Goal: Task Accomplishment & Management: Complete application form

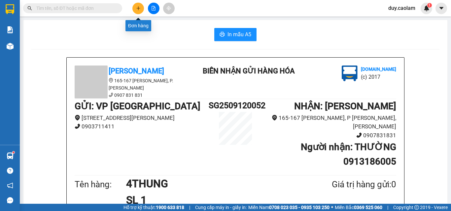
click at [135, 8] on button at bounding box center [138, 9] width 12 height 12
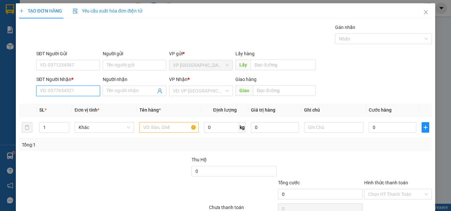
click at [79, 95] on input "SĐT Người Nhận *" at bounding box center [68, 91] width 64 height 11
click at [189, 110] on th "Tên hàng *" at bounding box center [169, 110] width 65 height 13
click at [74, 92] on input "SĐT Người Nhận *" at bounding box center [68, 91] width 64 height 11
click at [69, 103] on div "0919370611 - PHÁT" at bounding box center [67, 104] width 55 height 7
type input "0919370611"
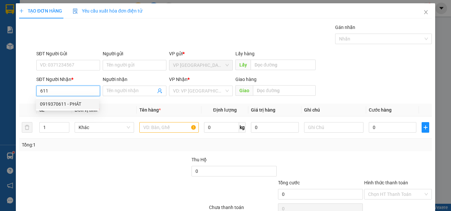
type input "PHÁT"
type input "0919370611"
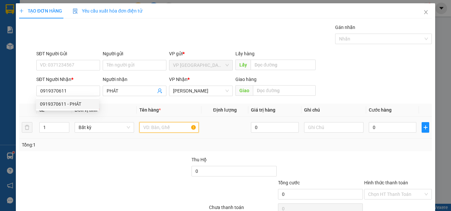
click at [148, 127] on input "text" at bounding box center [168, 127] width 59 height 11
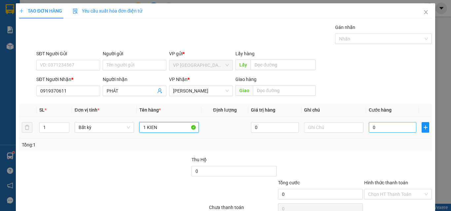
type input "1 KIEN"
click at [391, 127] on input "0" at bounding box center [393, 127] width 48 height 11
type input "3"
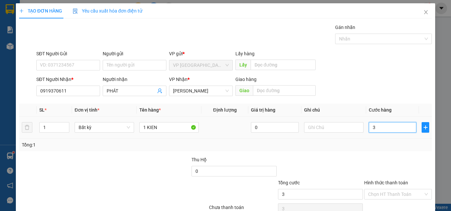
type input "30"
type input "300"
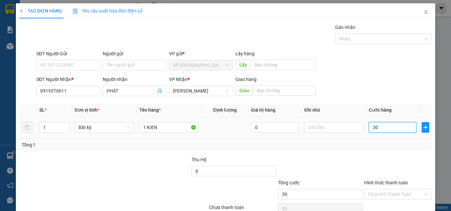
type input "300"
type input "3.000"
type input "30.000"
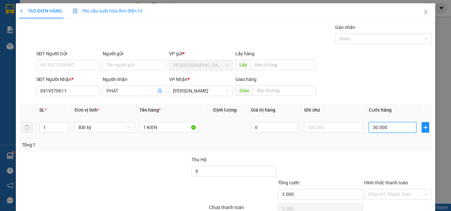
type input "30.000"
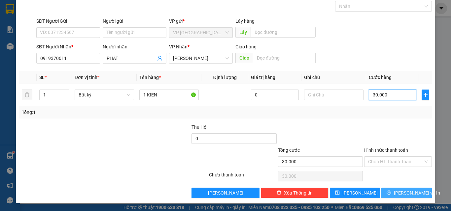
type input "30.000"
click at [396, 191] on button "[PERSON_NAME] và In" at bounding box center [406, 193] width 50 height 11
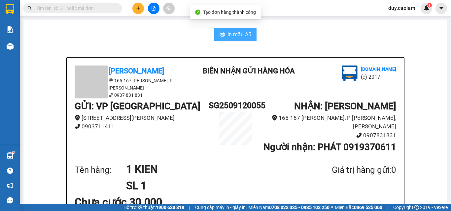
click at [235, 35] on span "In mẫu A5" at bounding box center [239, 34] width 24 height 8
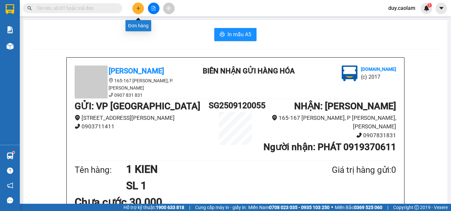
click at [140, 13] on button at bounding box center [138, 9] width 12 height 12
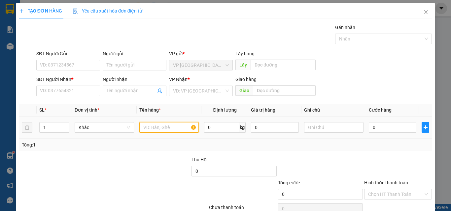
click at [162, 130] on input "text" at bounding box center [168, 127] width 59 height 11
type input "1CUC"
click at [372, 132] on input "0" at bounding box center [393, 127] width 48 height 11
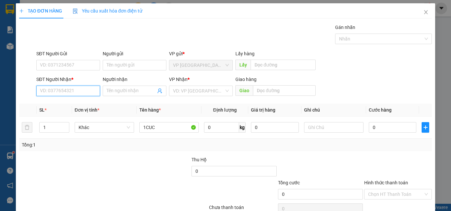
click at [72, 92] on input "SĐT Người Nhận *" at bounding box center [68, 91] width 64 height 11
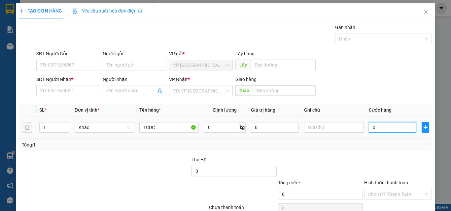
click at [397, 127] on input "0" at bounding box center [393, 127] width 48 height 11
type input "5"
type input "50"
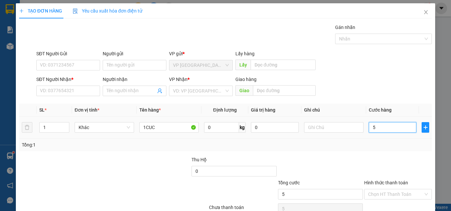
type input "50"
type input "500"
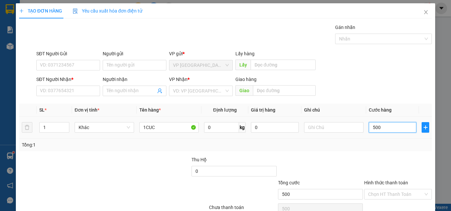
type input "5.000"
type input "50.000"
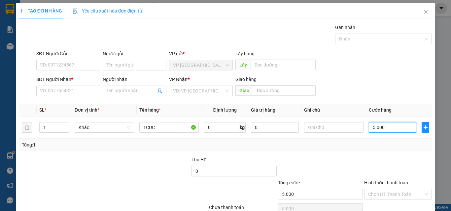
type input "50.000"
click at [49, 90] on input "SĐT Người Nhận *" at bounding box center [68, 91] width 64 height 11
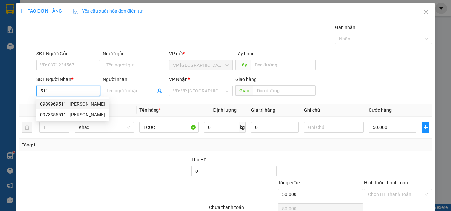
click at [50, 88] on input "511" at bounding box center [68, 91] width 64 height 11
type input "5"
click at [48, 93] on input "SĐT Người Nhận *" at bounding box center [68, 91] width 64 height 11
click at [80, 104] on div "0855211151 - TRANG" at bounding box center [67, 104] width 55 height 7
type input "0855211151"
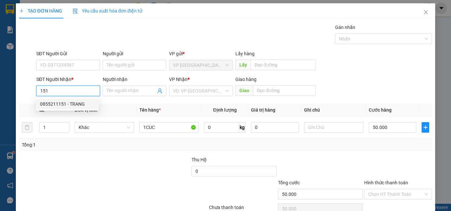
type input "TRANG"
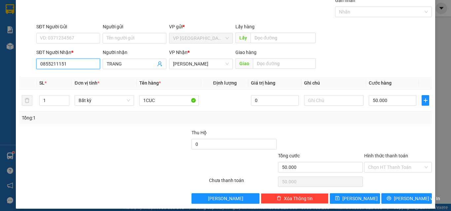
scroll to position [33, 0]
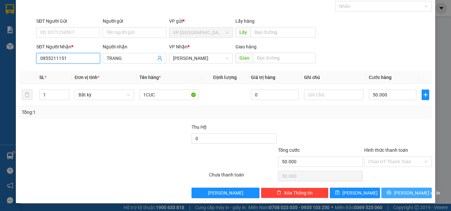
type input "0855211151"
click at [401, 192] on span "[PERSON_NAME] và In" at bounding box center [417, 193] width 46 height 7
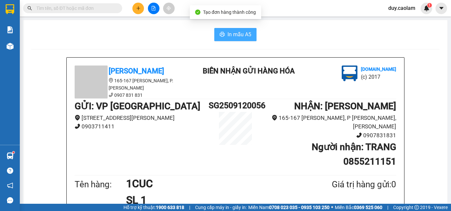
click at [240, 37] on span "In mẫu A5" at bounding box center [239, 34] width 24 height 8
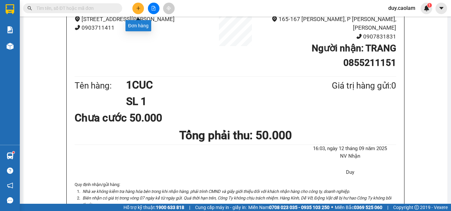
click at [137, 12] on button at bounding box center [138, 9] width 12 height 12
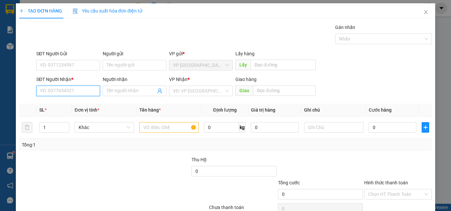
click at [63, 88] on input "SĐT Người Nhận *" at bounding box center [68, 91] width 64 height 11
click at [62, 90] on input "SĐT Người Nhận *" at bounding box center [68, 91] width 64 height 11
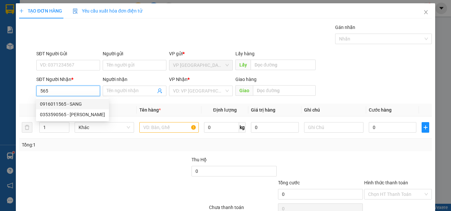
click at [66, 104] on div "0916011565 - SANG" at bounding box center [72, 104] width 65 height 7
type input "0916011565"
type input "SANG"
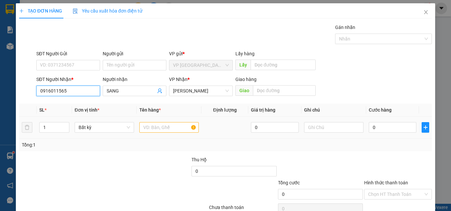
type input "0916011565"
click at [176, 126] on input "text" at bounding box center [168, 127] width 59 height 11
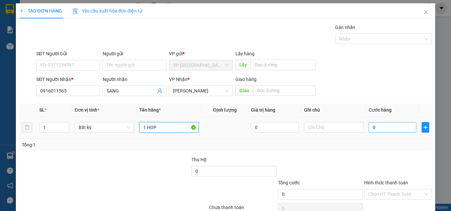
type input "1 HOP"
click at [372, 127] on input "0" at bounding box center [393, 127] width 48 height 11
type input "3"
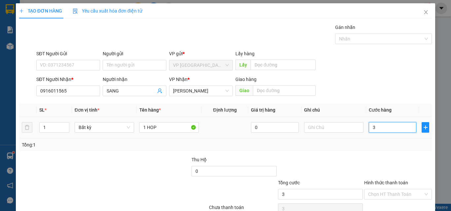
type input "30"
type input "300"
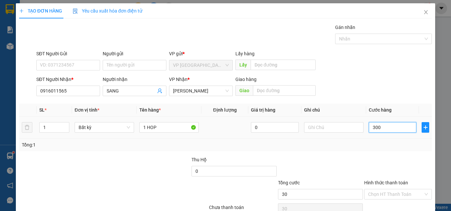
type input "300"
type input "3.000"
type input "30.000"
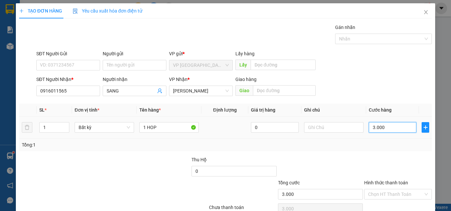
type input "30.000"
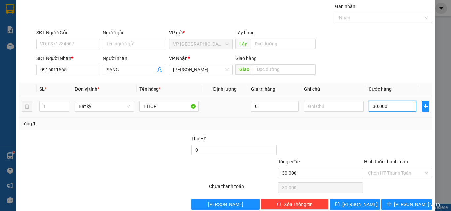
scroll to position [33, 0]
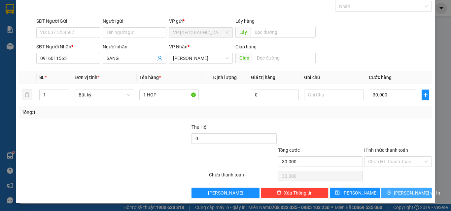
click at [400, 194] on span "[PERSON_NAME] và In" at bounding box center [417, 193] width 46 height 7
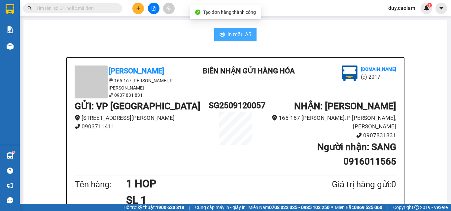
drag, startPoint x: 243, startPoint y: 41, endPoint x: 241, endPoint y: 37, distance: 4.5
click at [243, 40] on button "In mẫu A5" at bounding box center [235, 34] width 42 height 13
click at [241, 37] on span "In mẫu A5" at bounding box center [239, 34] width 24 height 8
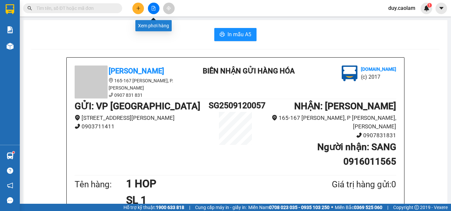
click at [155, 4] on button at bounding box center [154, 9] width 12 height 12
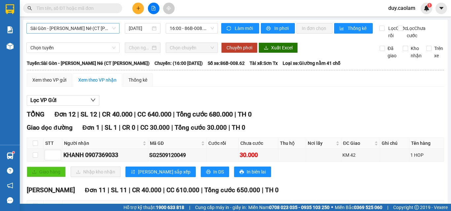
click at [68, 30] on span "Sài Gòn - [PERSON_NAME] Né (CT [PERSON_NAME])" at bounding box center [72, 28] width 85 height 10
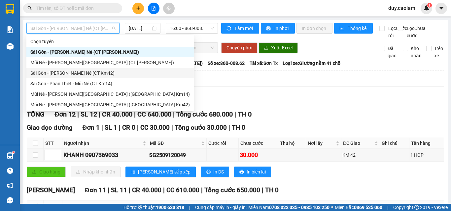
click at [68, 73] on div "Sài Gòn - [PERSON_NAME] Né (CT Km42)" at bounding box center [109, 73] width 159 height 7
type input "[DATE]"
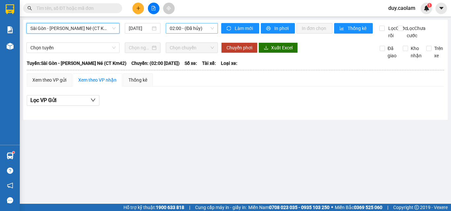
click at [186, 29] on span "02:00 - (Đã hủy)" at bounding box center [192, 28] width 44 height 10
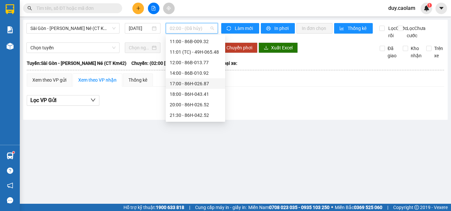
scroll to position [62, 0]
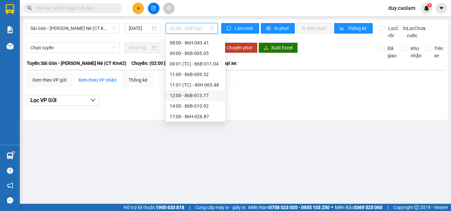
click at [188, 96] on div "12:00 - 86B-013.77" at bounding box center [195, 95] width 51 height 7
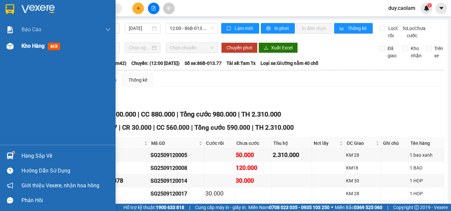
click at [53, 49] on span "mới" at bounding box center [54, 46] width 12 height 7
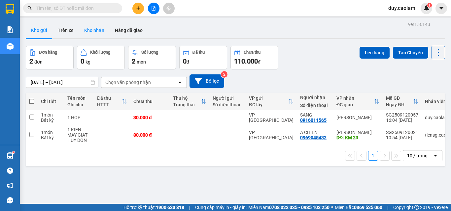
click at [87, 33] on button "Kho nhận" at bounding box center [94, 30] width 31 height 16
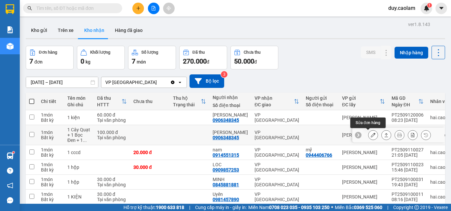
click at [371, 137] on icon at bounding box center [373, 135] width 5 height 5
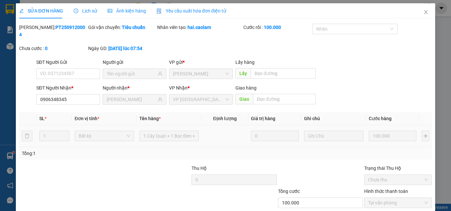
type input "0906348345"
type input "[PERSON_NAME]"
type input "100.000"
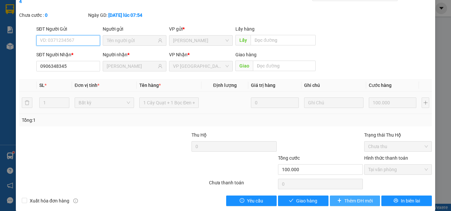
scroll to position [34, 0]
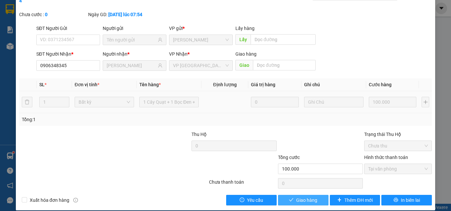
click at [310, 197] on button "Giao hàng" at bounding box center [303, 200] width 50 height 11
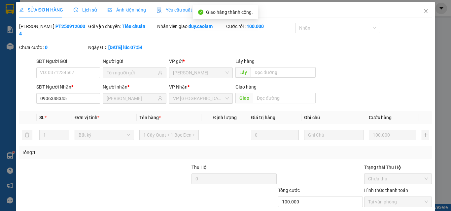
scroll to position [0, 0]
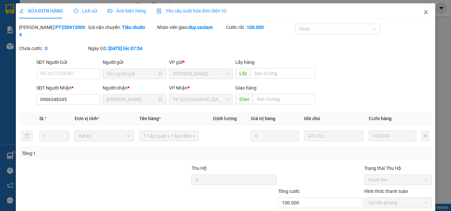
click at [424, 12] on icon "close" at bounding box center [426, 12] width 4 height 4
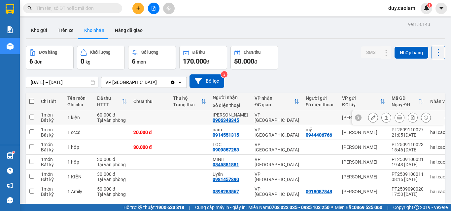
click at [371, 118] on icon at bounding box center [373, 117] width 5 height 5
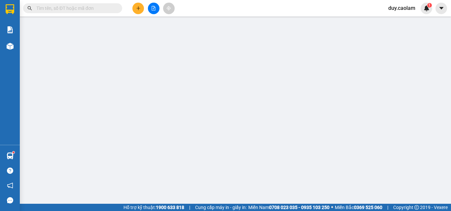
type input "0906348345"
type input "[PERSON_NAME]"
type input "60.000"
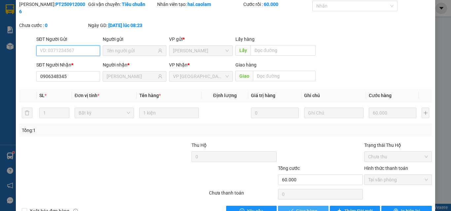
scroll to position [34, 0]
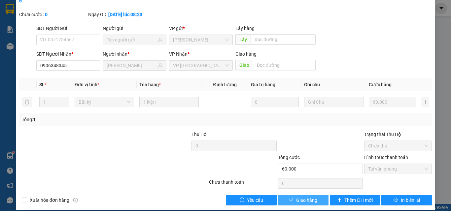
click at [304, 197] on span "Giao hàng" at bounding box center [306, 200] width 21 height 7
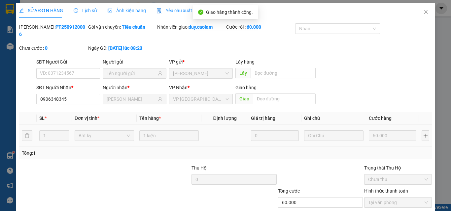
scroll to position [0, 0]
click at [424, 11] on icon "close" at bounding box center [426, 12] width 4 height 4
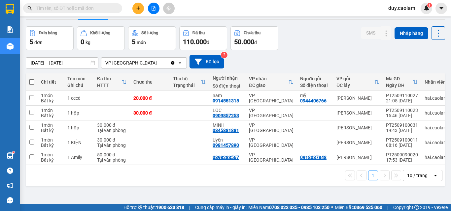
scroll to position [30, 0]
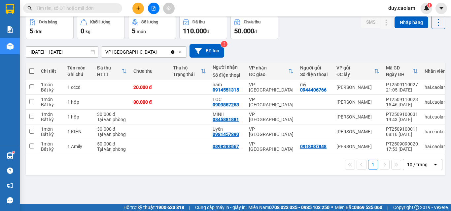
click at [137, 8] on icon "plus" at bounding box center [138, 8] width 5 height 5
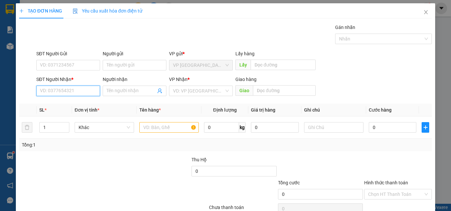
click at [53, 90] on input "SĐT Người Nhận *" at bounding box center [68, 91] width 64 height 11
type input "0877285394"
click at [121, 87] on input "Người nhận" at bounding box center [131, 90] width 49 height 7
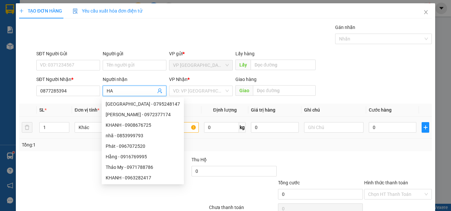
type input "HA"
click at [176, 132] on input "text" at bounding box center [168, 127] width 59 height 11
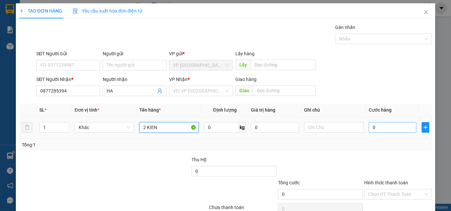
type input "2 KIEN"
click at [388, 128] on input "0" at bounding box center [393, 127] width 48 height 11
type input "1"
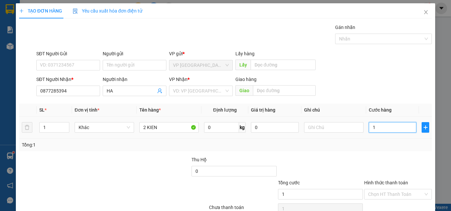
type input "0"
type input "01"
type input "1"
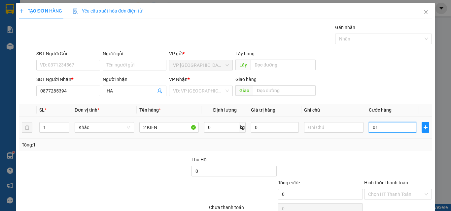
type input "1"
type input "010"
type input "10"
type input "0.100"
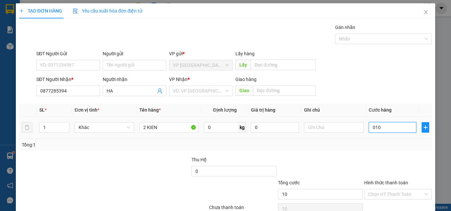
type input "100"
type input "01.000"
type input "1.000"
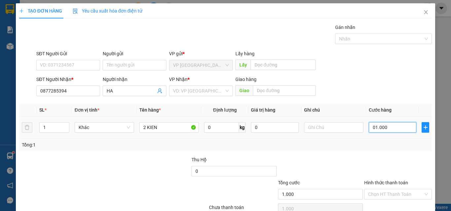
type input "010.000"
type input "10.000"
type input "0.100.000"
type input "100.000"
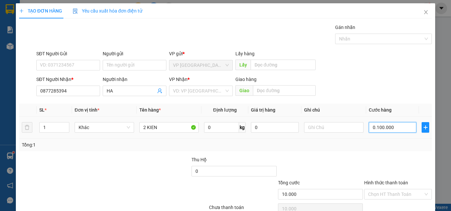
type input "100.000"
type input "01.000.000"
type input "1.000.000"
type input "0.100.000"
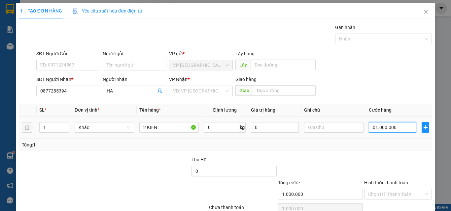
type input "100.000"
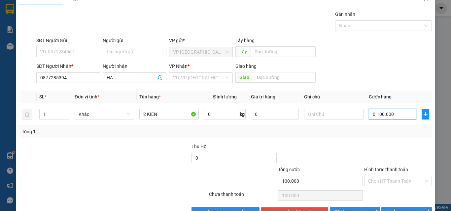
scroll to position [33, 0]
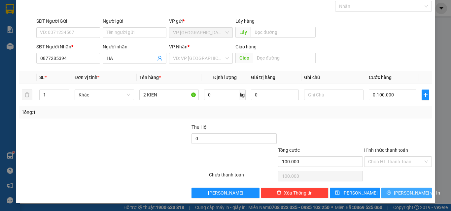
type input "100.000"
click at [394, 191] on button "[PERSON_NAME] và In" at bounding box center [406, 193] width 50 height 11
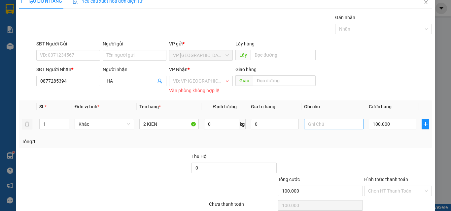
scroll to position [0, 0]
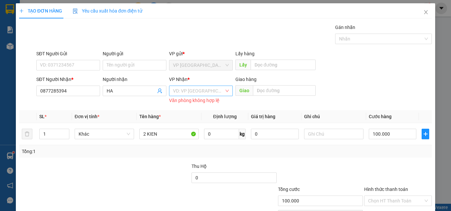
click at [208, 90] on input "search" at bounding box center [198, 91] width 51 height 10
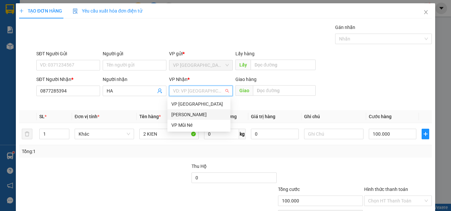
drag, startPoint x: 198, startPoint y: 116, endPoint x: 385, endPoint y: 98, distance: 187.7
click at [199, 116] on div "[PERSON_NAME]" at bounding box center [198, 114] width 55 height 7
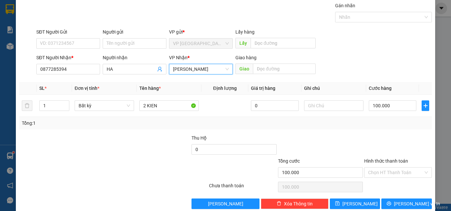
scroll to position [33, 0]
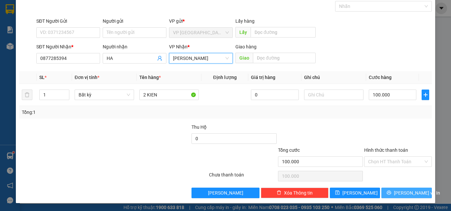
click at [399, 194] on span "[PERSON_NAME] và In" at bounding box center [417, 193] width 46 height 7
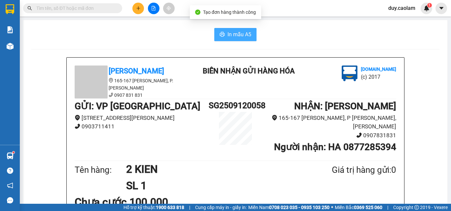
drag, startPoint x: 231, startPoint y: 33, endPoint x: 237, endPoint y: 32, distance: 6.3
click at [231, 33] on span "In mẫu A5" at bounding box center [239, 34] width 24 height 8
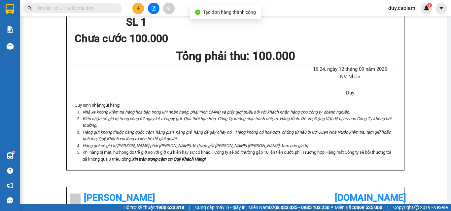
scroll to position [165, 0]
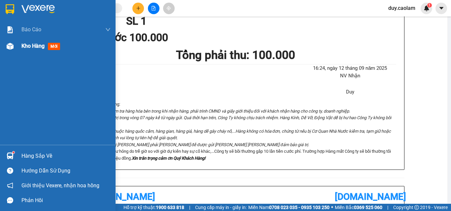
click at [34, 48] on span "Kho hàng" at bounding box center [32, 46] width 23 height 6
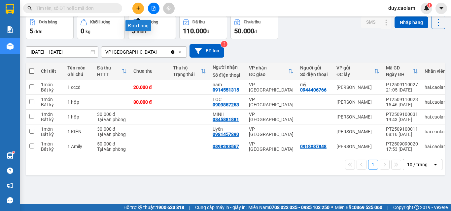
click at [136, 13] on button at bounding box center [138, 9] width 12 height 12
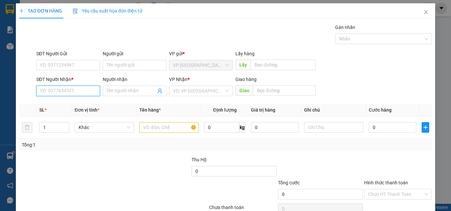
click at [80, 93] on input "SĐT Người Nhận *" at bounding box center [68, 91] width 64 height 11
click at [69, 94] on input "745" at bounding box center [68, 91] width 64 height 11
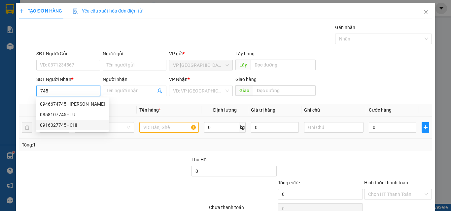
click at [63, 122] on div "0916327745 - CHI" at bounding box center [72, 125] width 73 height 11
type input "0916327745"
type input "CHI"
type input "VX SUỐI CÁT"
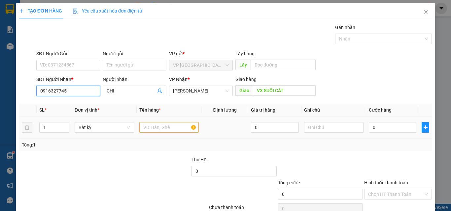
type input "0916327745"
click at [177, 130] on input "text" at bounding box center [168, 127] width 59 height 11
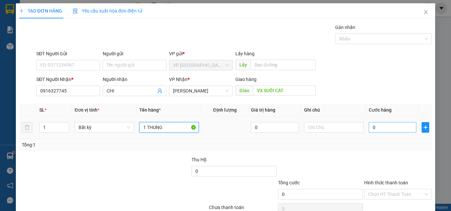
type input "1 THUNG"
click at [382, 127] on input "0" at bounding box center [393, 127] width 48 height 11
type input "5"
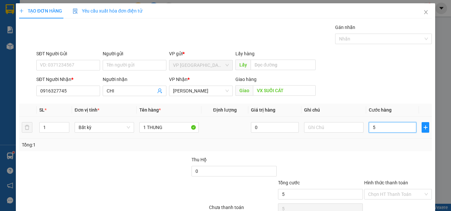
type input "50"
type input "500"
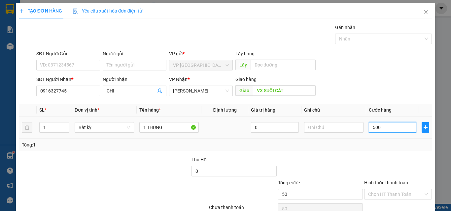
type input "500"
type input "5.000"
type input "50.000"
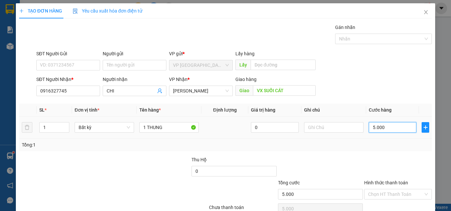
type input "50.000"
click at [371, 122] on input "50.000" at bounding box center [393, 127] width 48 height 11
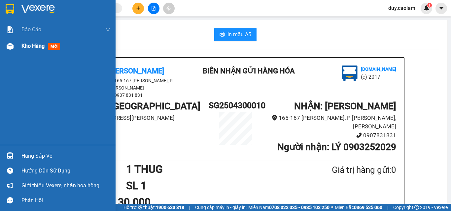
drag, startPoint x: 16, startPoint y: 50, endPoint x: 25, endPoint y: 46, distance: 10.0
click at [17, 49] on div "Kho hàng mới" at bounding box center [57, 46] width 115 height 16
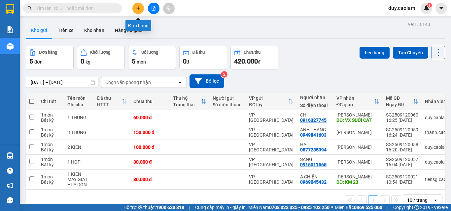
click at [133, 8] on button at bounding box center [138, 9] width 12 height 12
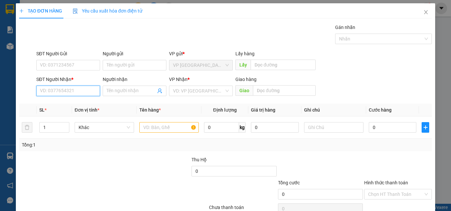
drag, startPoint x: 83, startPoint y: 89, endPoint x: 90, endPoint y: 92, distance: 7.5
click at [83, 89] on input "SĐT Người Nhận *" at bounding box center [68, 91] width 64 height 11
click at [77, 106] on div "0348520303 - HIẾU" at bounding box center [67, 104] width 55 height 7
type input "0348520303"
type input "HIẾU"
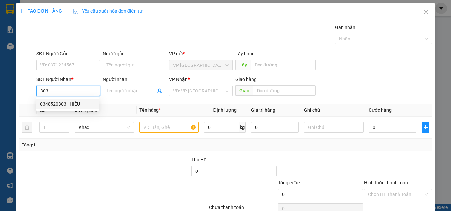
type input "KM 24"
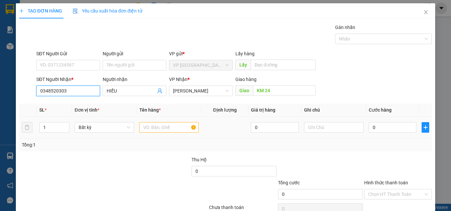
type input "0348520303"
click at [146, 126] on input "text" at bounding box center [168, 127] width 59 height 11
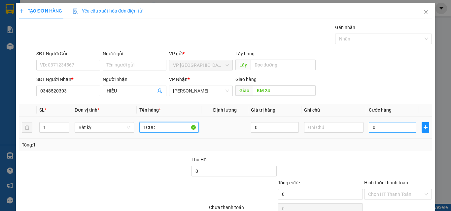
type input "1CUC"
click at [390, 126] on input "0" at bounding box center [393, 127] width 48 height 11
type input "3"
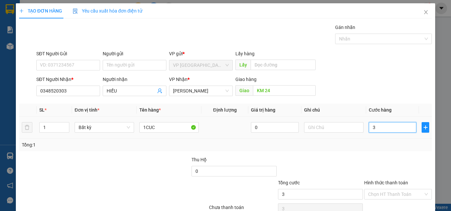
type input "30"
type input "300"
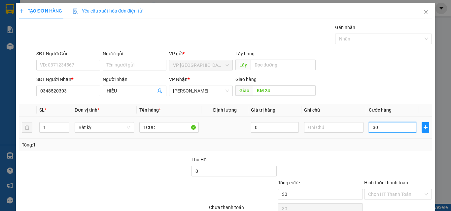
type input "300"
type input "3.000"
type input "30.000"
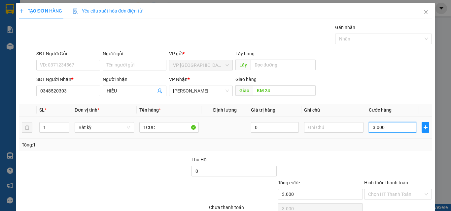
type input "30.000"
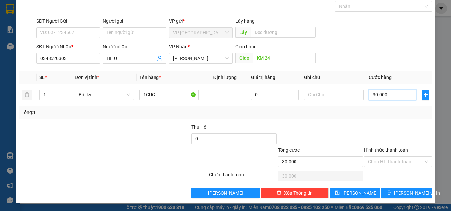
type input "30.000"
click at [396, 187] on div "Transit Pickup Surcharge Ids Transit Deliver Surcharge Ids Transit Deliver Surc…" at bounding box center [225, 95] width 412 height 208
click at [404, 191] on span "[PERSON_NAME] và In" at bounding box center [417, 193] width 46 height 7
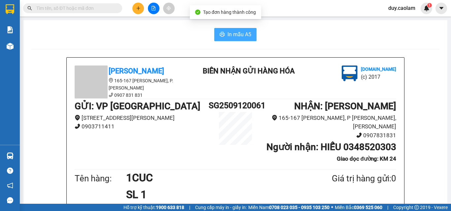
click at [230, 33] on span "In mẫu A5" at bounding box center [239, 34] width 24 height 8
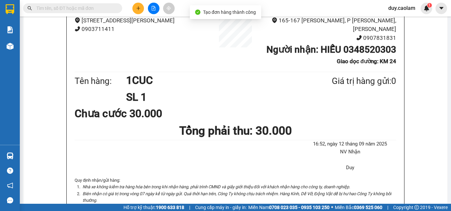
scroll to position [99, 0]
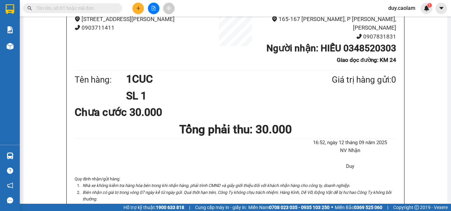
click at [133, 4] on div at bounding box center [153, 9] width 49 height 12
click at [135, 5] on button at bounding box center [138, 9] width 12 height 12
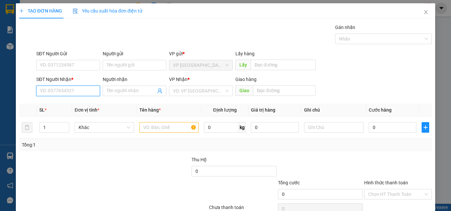
click at [89, 91] on input "SĐT Người Nhận *" at bounding box center [68, 91] width 64 height 11
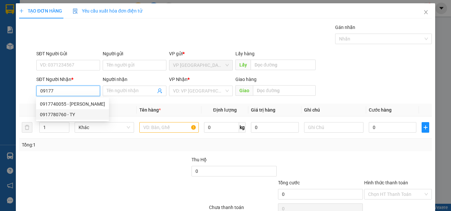
click at [71, 115] on div "0917780760 - TY" at bounding box center [72, 114] width 65 height 7
type input "0917780760"
type input "TY"
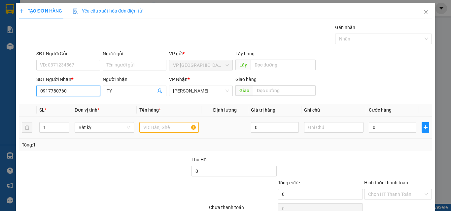
type input "0917780760"
click at [168, 131] on input "text" at bounding box center [168, 127] width 59 height 11
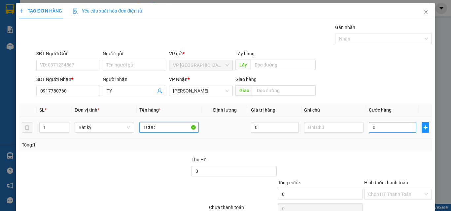
type input "1CUC"
click at [386, 124] on input "0" at bounding box center [393, 127] width 48 height 11
type input "3"
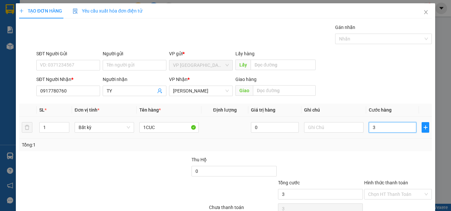
type input "30"
type input "300"
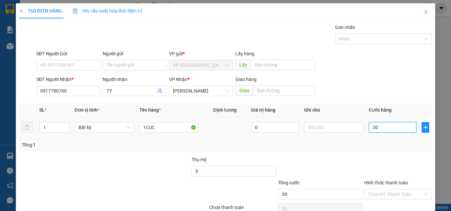
type input "300"
type input "3.000"
type input "30.000"
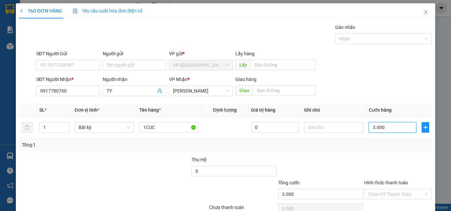
type input "30.000"
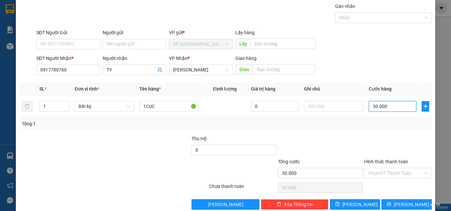
scroll to position [33, 0]
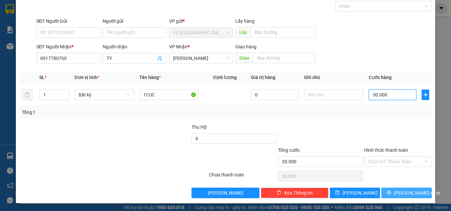
type input "30.000"
click at [401, 188] on button "[PERSON_NAME] và In" at bounding box center [406, 193] width 50 height 11
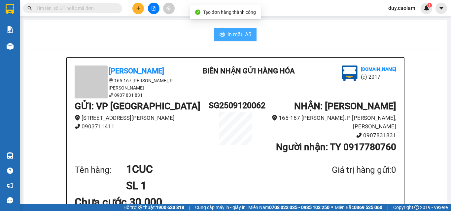
drag, startPoint x: 249, startPoint y: 36, endPoint x: 254, endPoint y: 43, distance: 8.6
click at [248, 36] on button "In mẫu A5" at bounding box center [235, 34] width 42 height 13
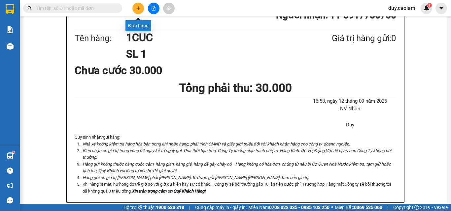
click at [138, 10] on icon "plus" at bounding box center [138, 8] width 5 height 5
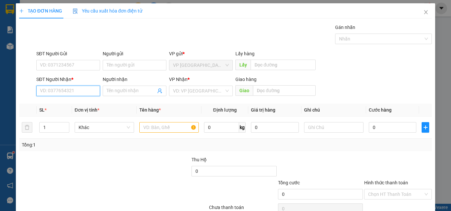
click at [85, 95] on input "SĐT Người Nhận *" at bounding box center [68, 91] width 64 height 11
click at [64, 93] on input "SĐT Người Nhận *" at bounding box center [68, 91] width 64 height 11
type input "0904130198"
click at [132, 91] on input "Người nhận" at bounding box center [131, 90] width 49 height 7
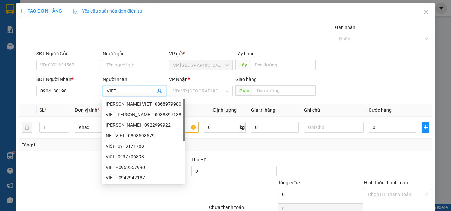
type input "VIET"
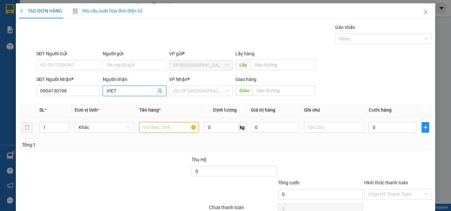
click at [178, 129] on input "text" at bounding box center [168, 127] width 59 height 11
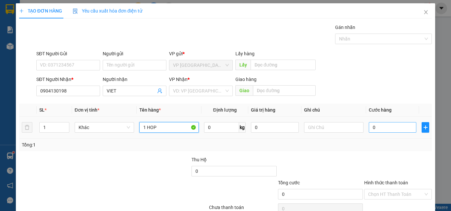
type input "1 HOP"
click at [385, 125] on input "0" at bounding box center [393, 127] width 48 height 11
type input "3"
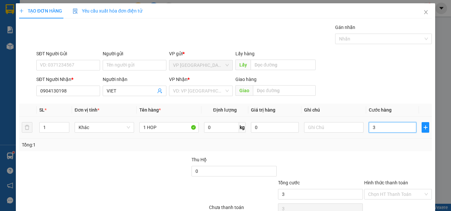
type input "30"
type input "300"
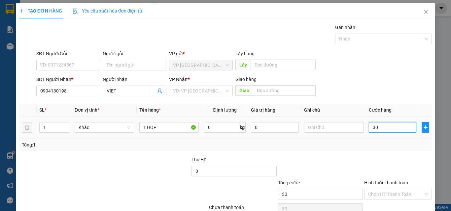
type input "300"
type input "3.000"
type input "30.000"
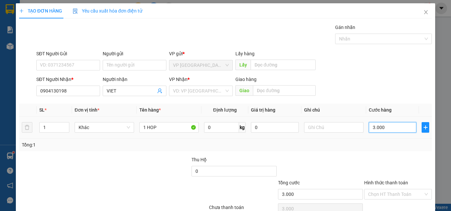
type input "30.000"
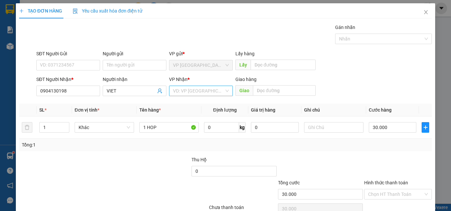
click at [210, 94] on input "search" at bounding box center [198, 91] width 51 height 10
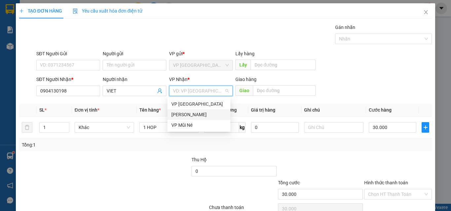
click at [210, 113] on div "[PERSON_NAME]" at bounding box center [198, 114] width 55 height 7
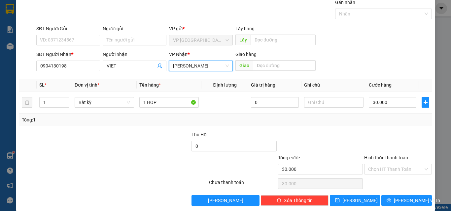
scroll to position [33, 0]
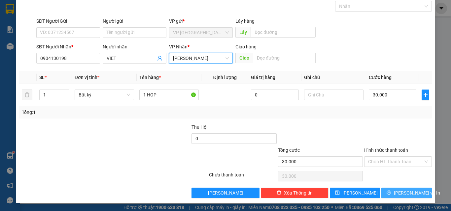
click at [409, 194] on span "[PERSON_NAME] và In" at bounding box center [417, 193] width 46 height 7
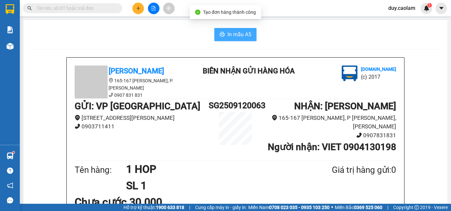
click at [240, 35] on span "In mẫu A5" at bounding box center [239, 34] width 24 height 8
